Goal: Find specific page/section: Find specific page/section

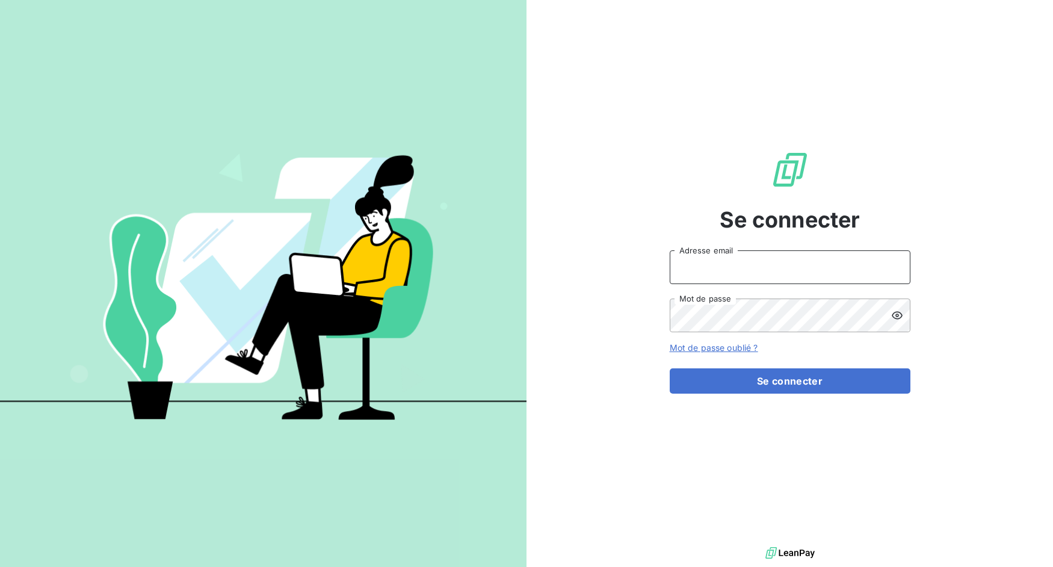
click at [725, 258] on input "Adresse email" at bounding box center [790, 267] width 241 height 34
drag, startPoint x: 714, startPoint y: 268, endPoint x: 791, endPoint y: 273, distance: 76.6
click at [791, 273] on input "admin@3dcelo" at bounding box center [790, 267] width 241 height 34
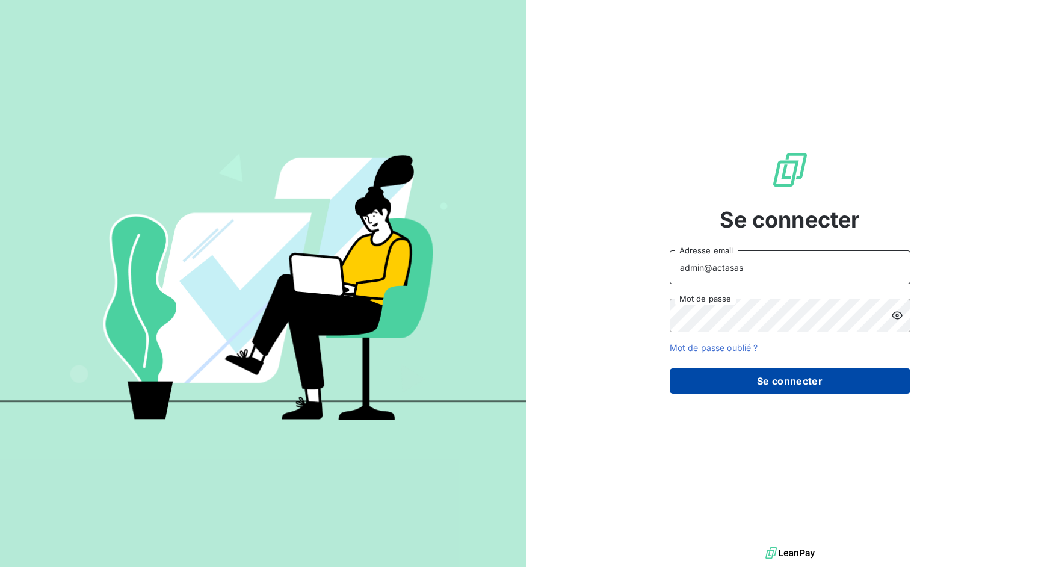
type input "admin@actasas"
click at [776, 379] on button "Se connecter" at bounding box center [790, 380] width 241 height 25
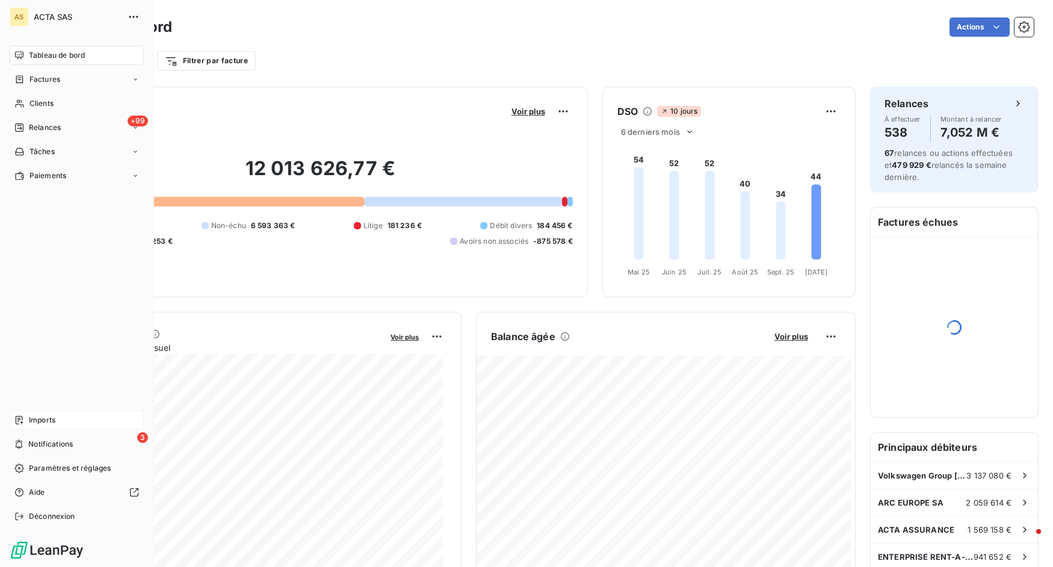
click at [22, 416] on icon at bounding box center [19, 420] width 10 height 10
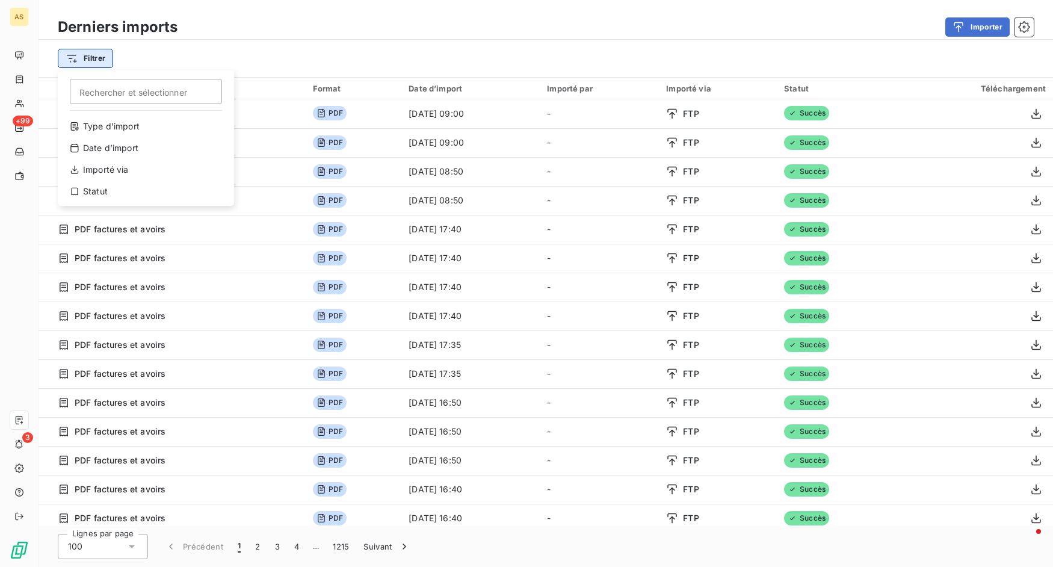
click at [107, 60] on html "AS +99 3 Derniers imports Importer Filtrer Rechercher et sélectionner Type d’im…" at bounding box center [526, 283] width 1053 height 567
click at [135, 122] on div "Type d’import" at bounding box center [146, 126] width 167 height 19
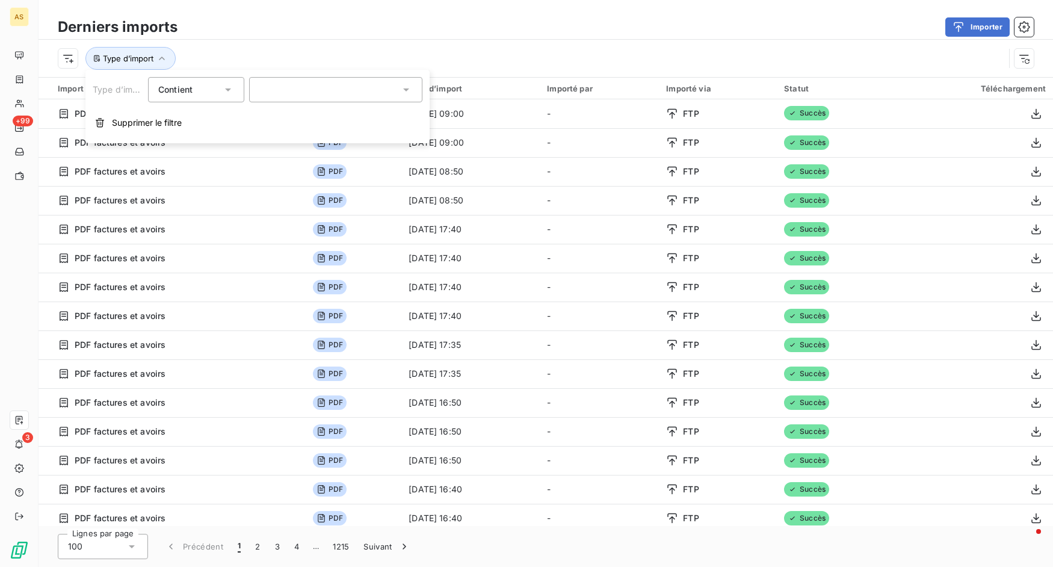
click at [277, 89] on div at bounding box center [335, 89] width 173 height 25
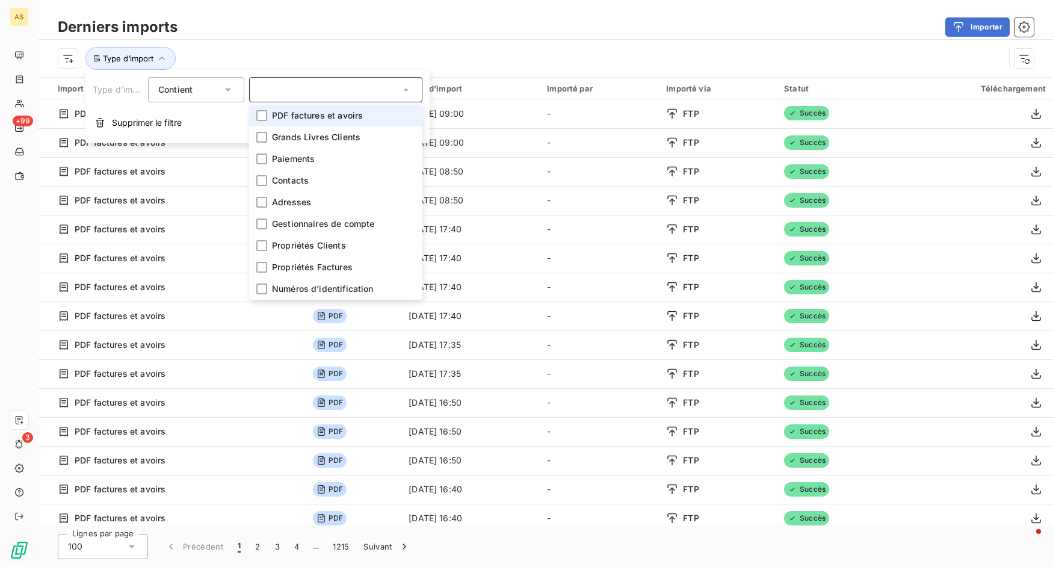
click at [295, 107] on li "PDF factures et avoirs" at bounding box center [335, 116] width 173 height 22
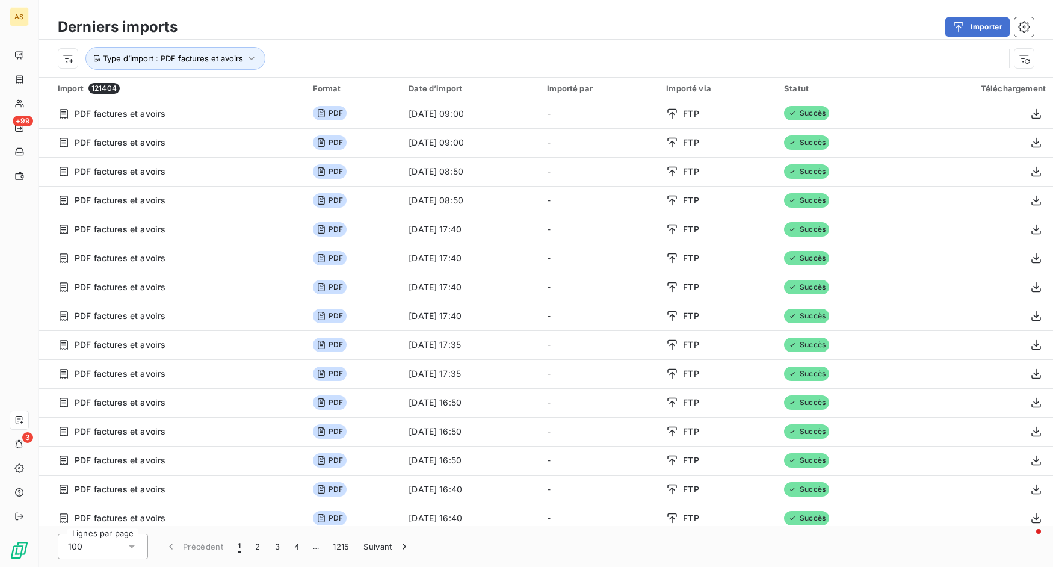
click at [353, 36] on div "Importer" at bounding box center [613, 26] width 842 height 19
click at [250, 52] on button "Type d’import : PDF factures et avoirs" at bounding box center [175, 58] width 180 height 23
click at [288, 86] on span "PDF factures et avoirs" at bounding box center [304, 90] width 91 height 12
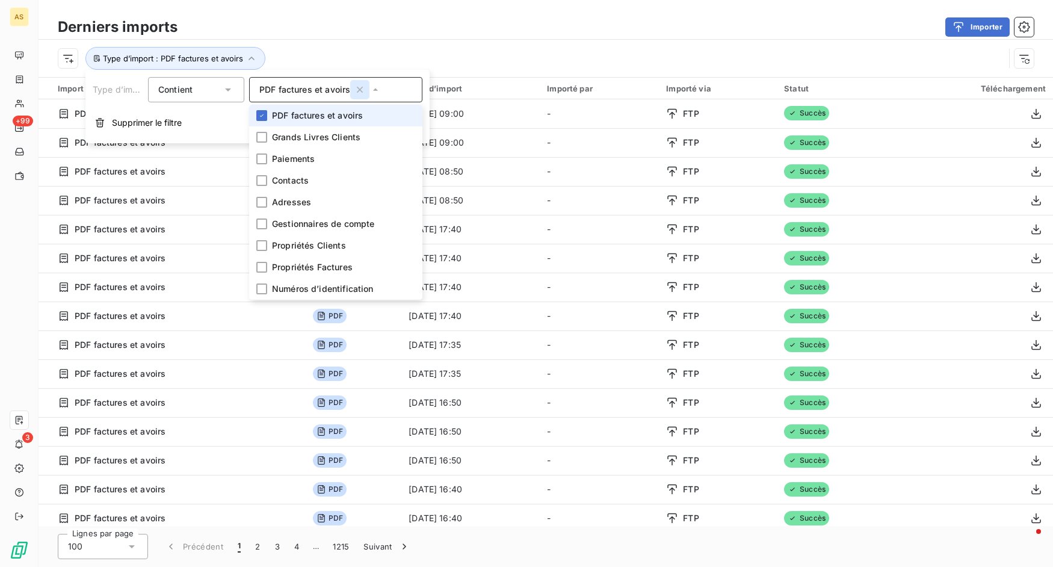
click at [355, 92] on icon "button" at bounding box center [360, 90] width 12 height 12
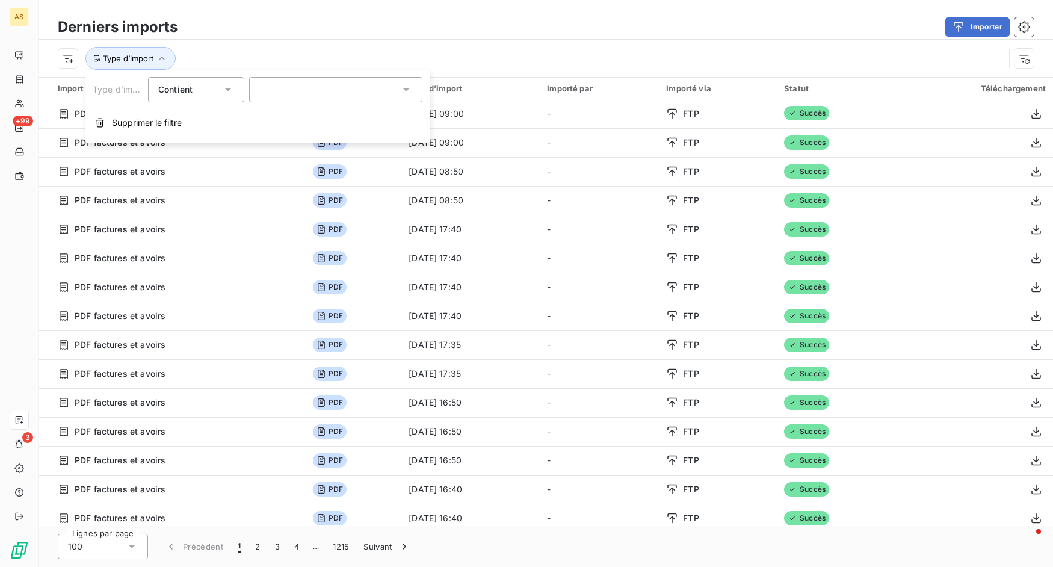
click at [280, 92] on div at bounding box center [335, 89] width 173 height 25
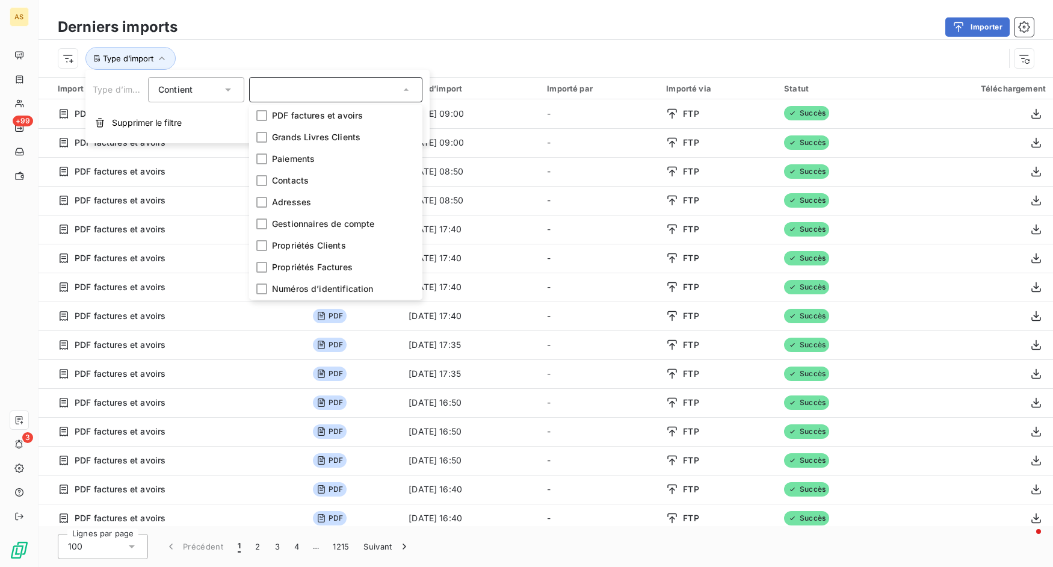
click at [365, 23] on div "Importer" at bounding box center [613, 26] width 842 height 19
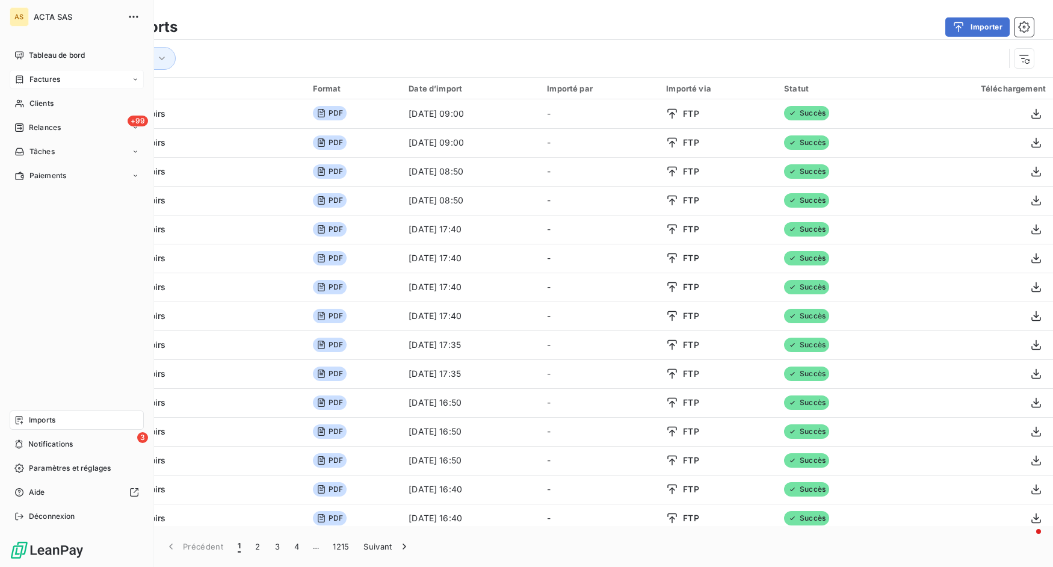
click at [43, 75] on span "Factures" at bounding box center [44, 79] width 31 height 11
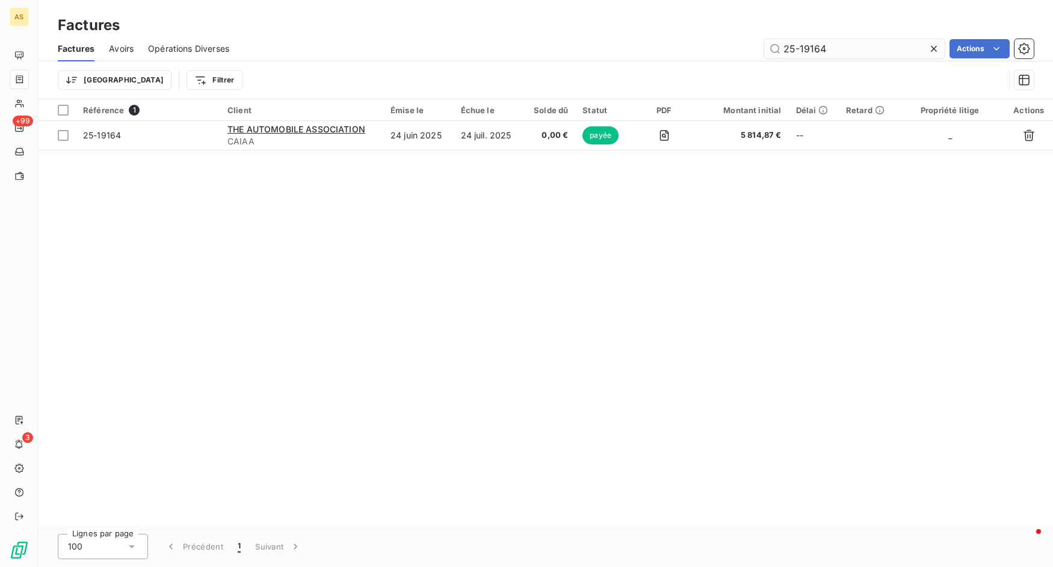
click at [808, 49] on input "25-19164" at bounding box center [854, 48] width 181 height 19
drag, startPoint x: 797, startPoint y: 51, endPoint x: 856, endPoint y: 49, distance: 59.0
click at [856, 49] on input "25-19164" at bounding box center [854, 48] width 181 height 19
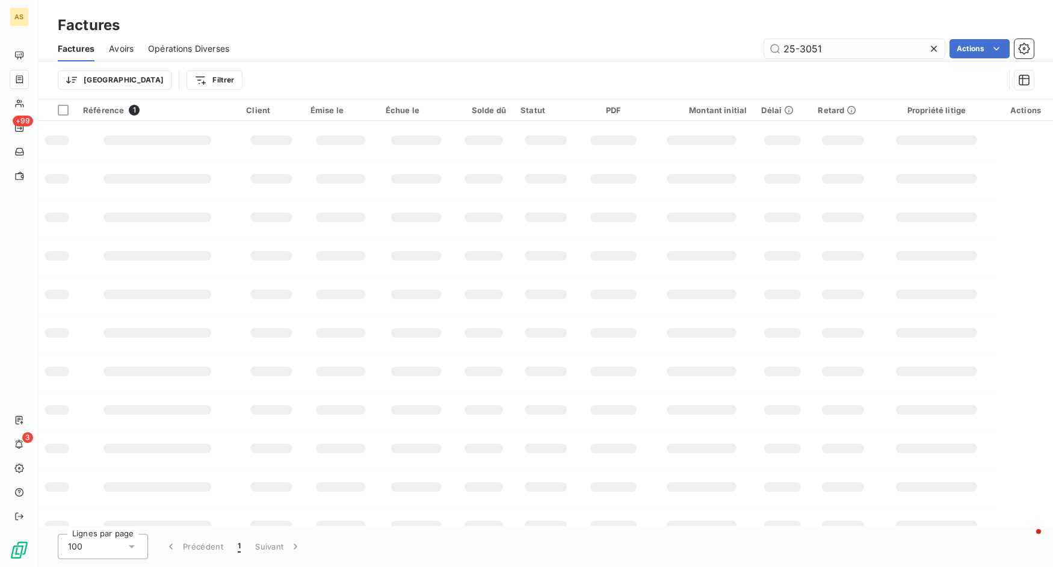
type input "25-30517"
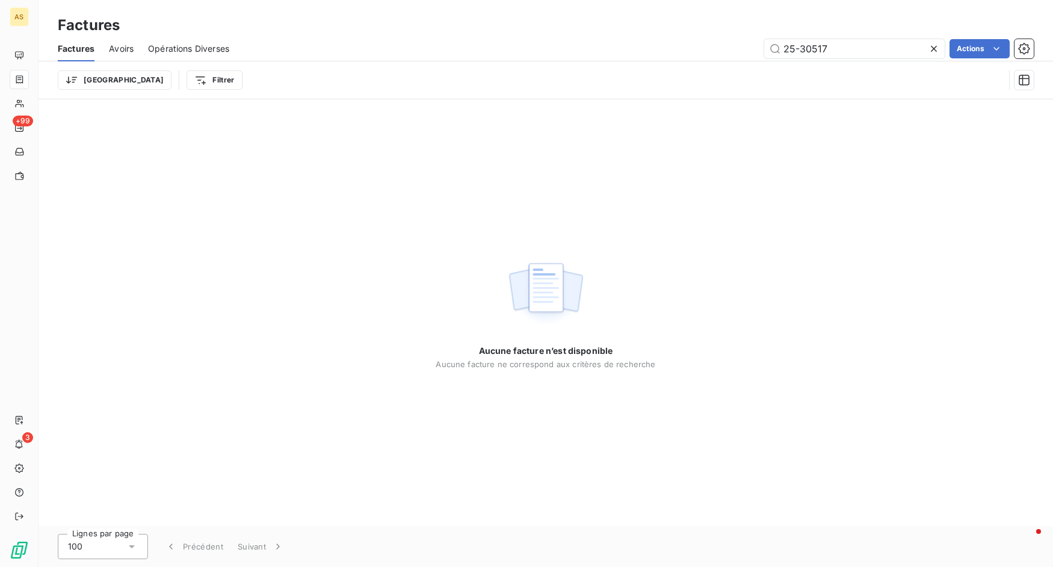
click at [119, 49] on span "Avoirs" at bounding box center [121, 49] width 25 height 12
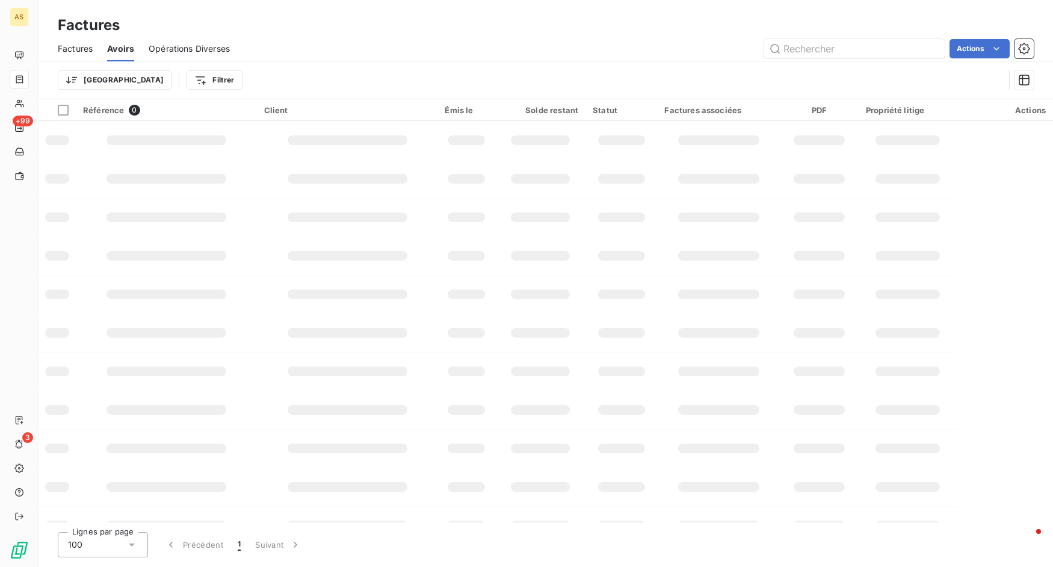
click at [78, 44] on span "Factures" at bounding box center [75, 49] width 35 height 12
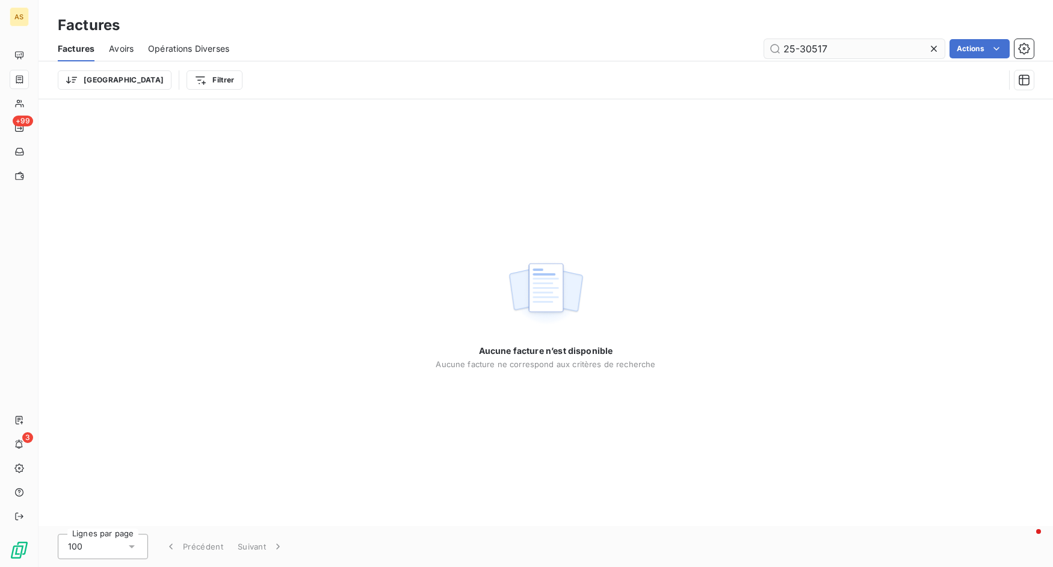
drag, startPoint x: 830, startPoint y: 41, endPoint x: 772, endPoint y: 50, distance: 58.5
click at [772, 50] on input "25-30517" at bounding box center [854, 48] width 181 height 19
click at [129, 38] on div "Avoirs" at bounding box center [121, 48] width 25 height 25
click at [858, 47] on input "25-30517" at bounding box center [854, 48] width 181 height 19
type input "25-3051"
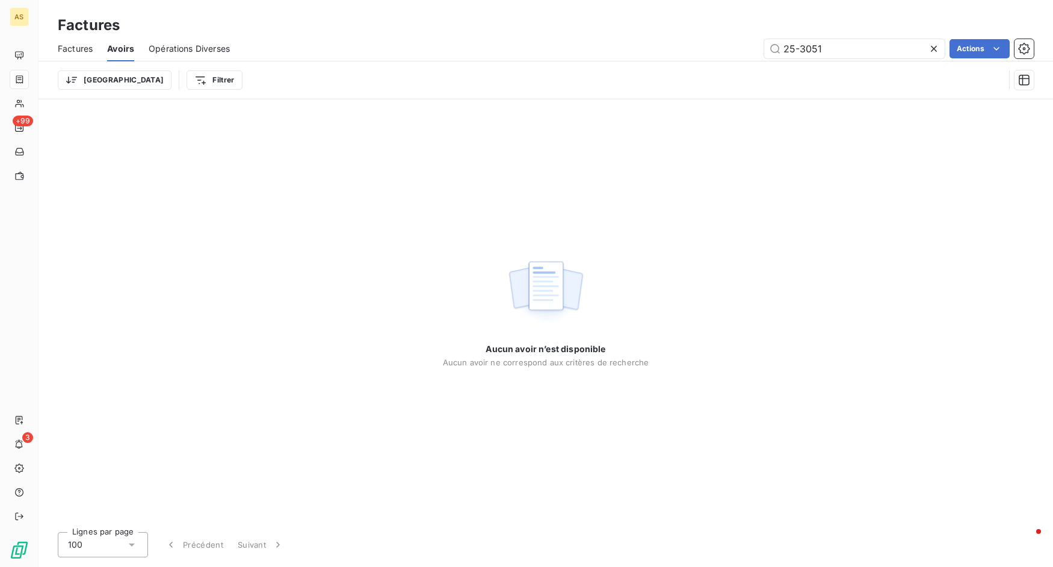
click at [66, 48] on span "Factures" at bounding box center [75, 49] width 35 height 12
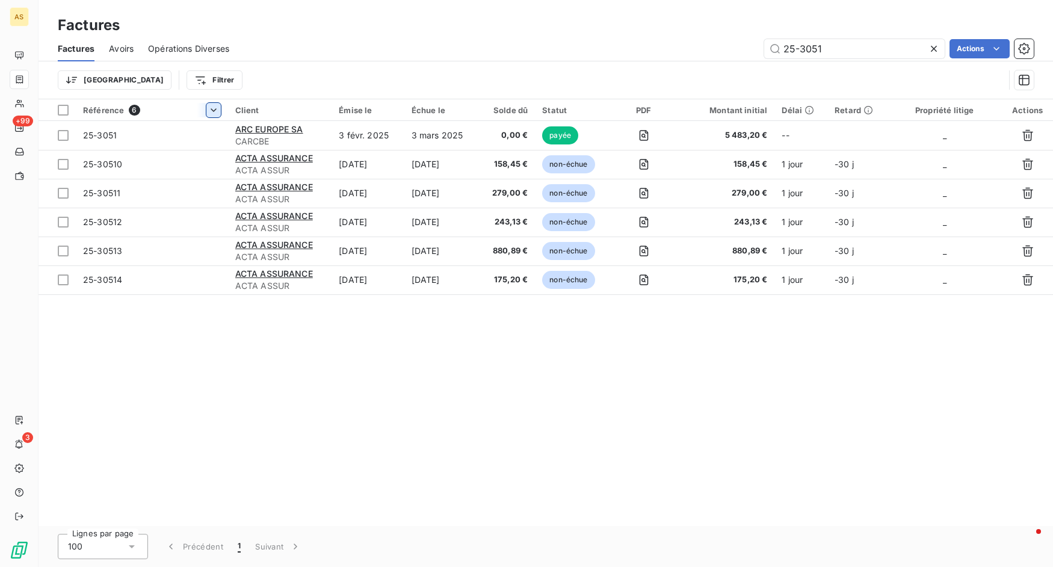
type input "25-3051"
click at [215, 107] on html "AS +99 3 Factures Factures Avoirs Opérations Diverses 25-3051 Actions Trier Fil…" at bounding box center [526, 283] width 1053 height 567
click at [931, 51] on html "AS +99 3 Factures Factures Avoirs Opérations Diverses 25-3051 Actions Trier Fil…" at bounding box center [526, 283] width 1053 height 567
click at [932, 49] on icon at bounding box center [934, 49] width 12 height 12
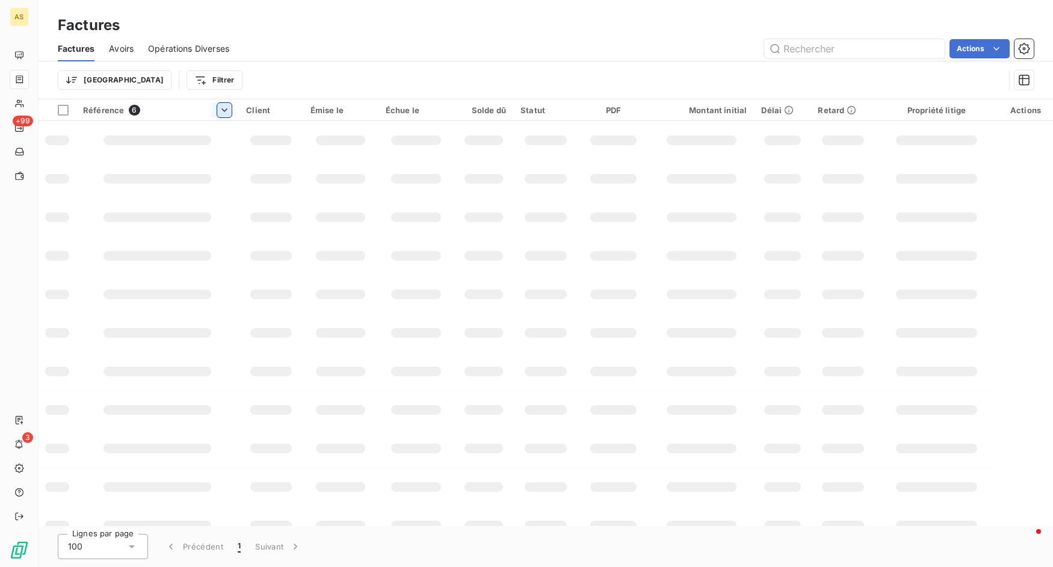
click at [217, 113] on div at bounding box center [220, 110] width 24 height 14
click at [239, 113] on th "Client" at bounding box center [271, 110] width 64 height 22
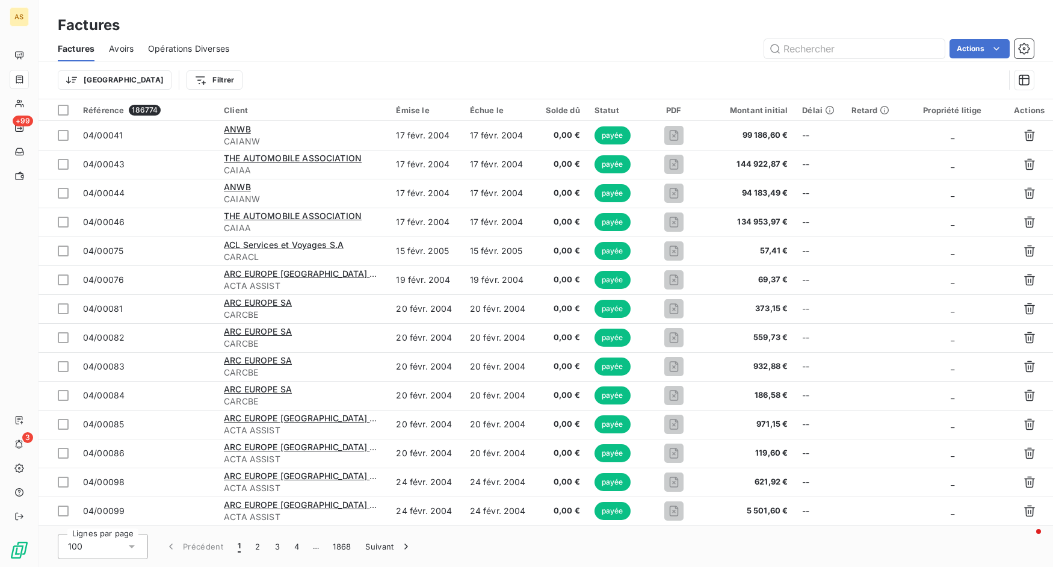
click at [203, 112] on html "AS +99 3 Factures Factures Avoirs Opérations Diverses Actions Trier Filtrer Réf…" at bounding box center [526, 283] width 1053 height 567
click at [192, 155] on div "Trier par ordre décroissant" at bounding box center [138, 162] width 143 height 26
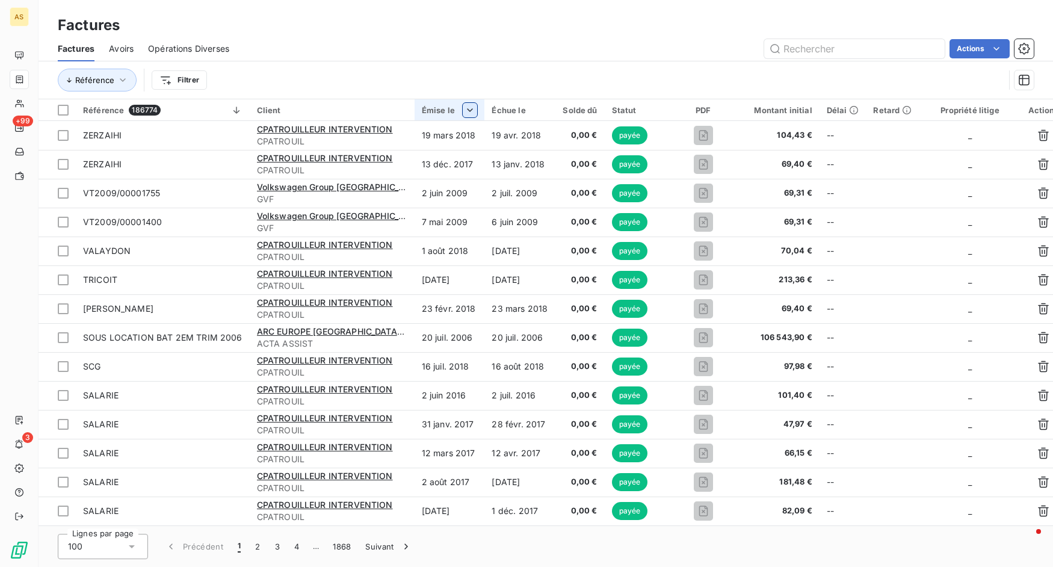
click at [460, 110] on html "AS +99 3 Factures Factures Avoirs Opérations Diverses Actions Référence Filtrer…" at bounding box center [526, 283] width 1053 height 567
click at [442, 151] on div "Trier par ordre décroissant" at bounding box center [389, 162] width 143 height 26
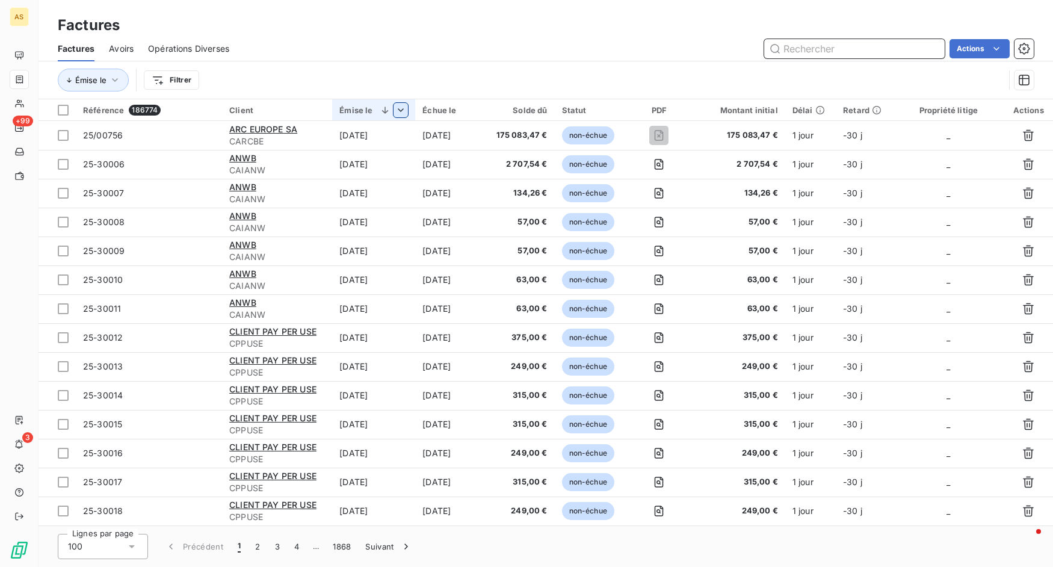
click at [868, 45] on input "text" at bounding box center [854, 48] width 181 height 19
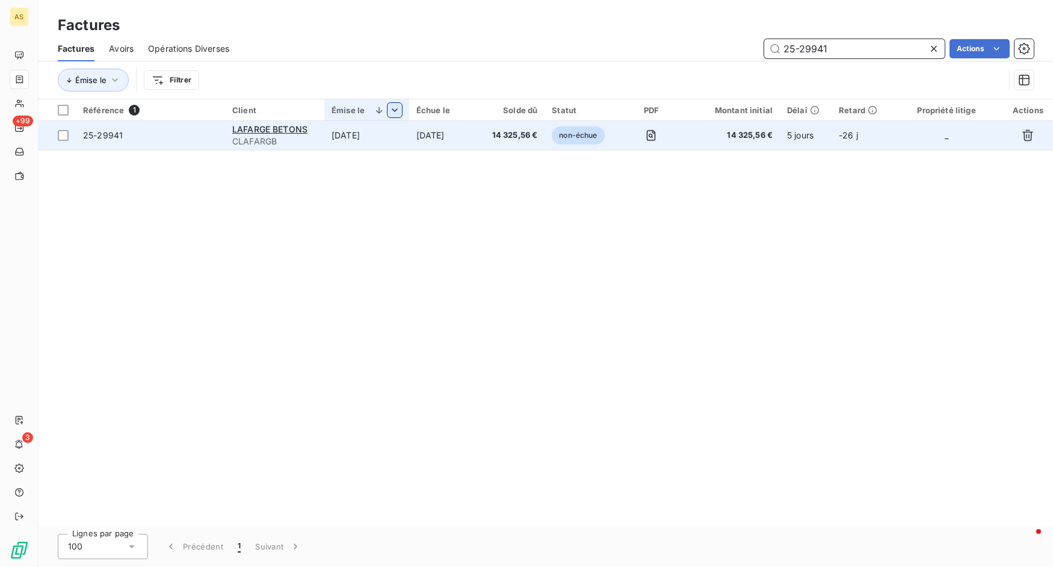
type input "25-29941"
click at [156, 134] on span "25-29941" at bounding box center [150, 135] width 135 height 12
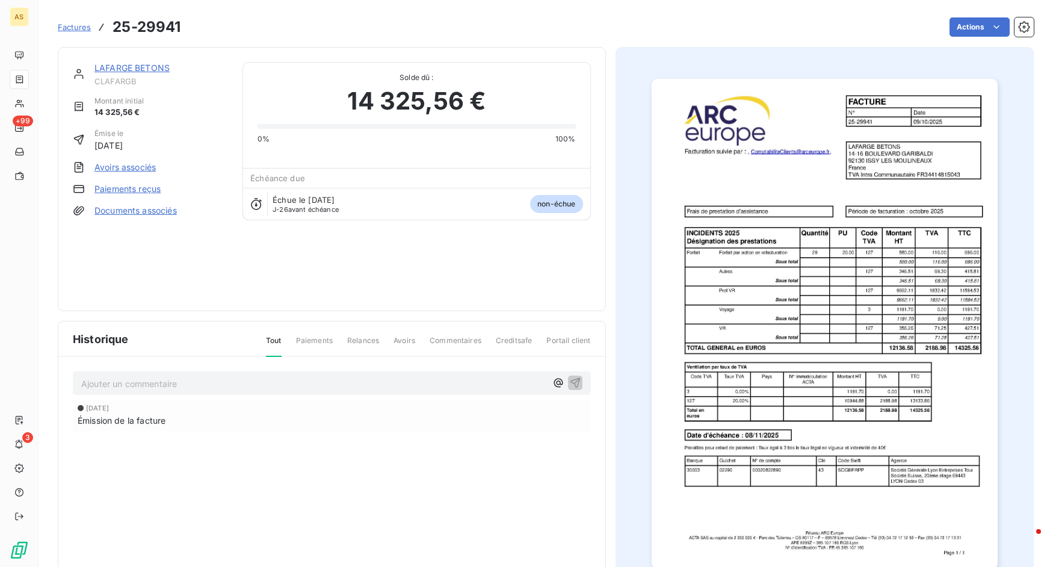
click at [172, 214] on link "Documents associés" at bounding box center [135, 211] width 82 height 12
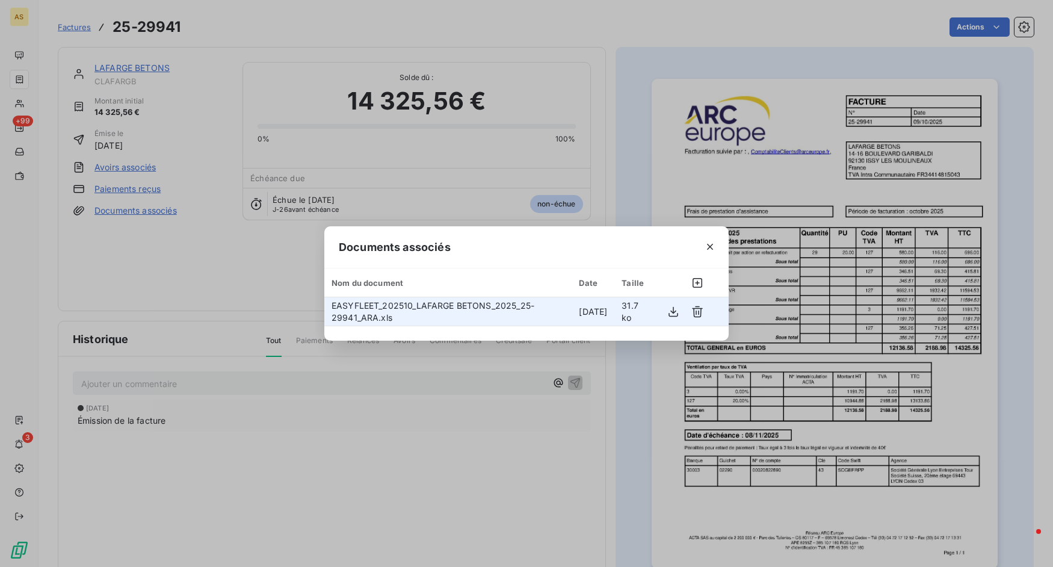
click at [401, 310] on span "EASYFLEET_202510_LAFARGE BETONS_2025_25-29941_ARA.xls" at bounding box center [433, 311] width 203 height 22
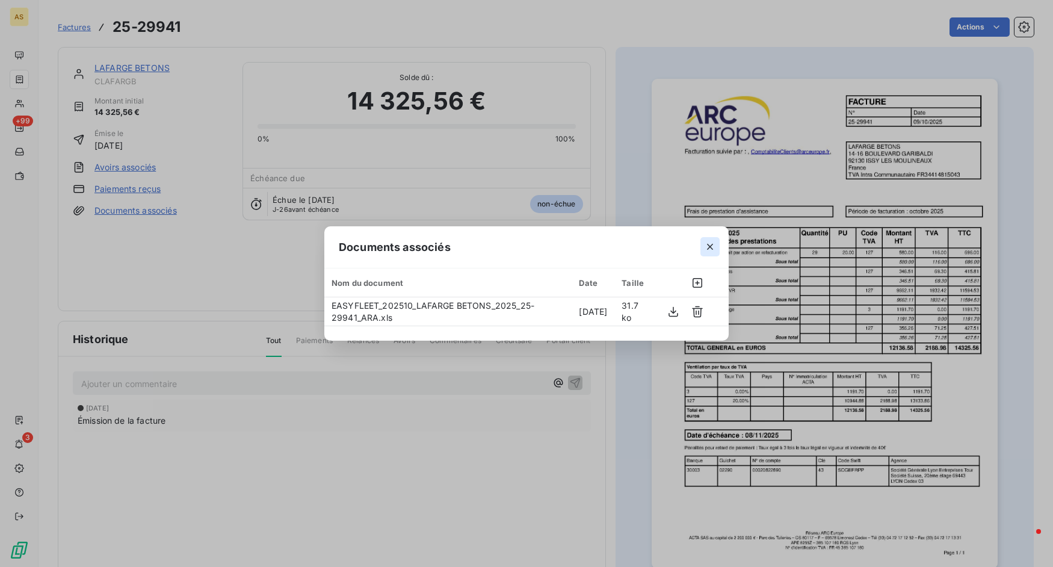
click at [711, 250] on icon "button" at bounding box center [710, 247] width 12 height 12
